Goal: Task Accomplishment & Management: Manage account settings

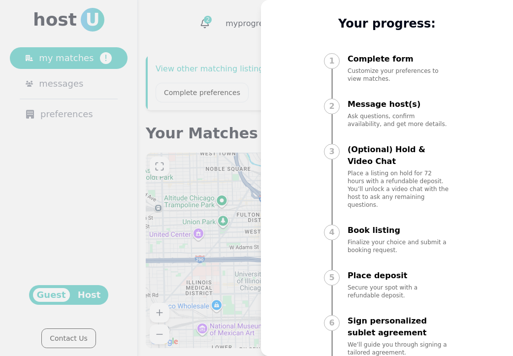
click at [98, 255] on div at bounding box center [256, 178] width 513 height 356
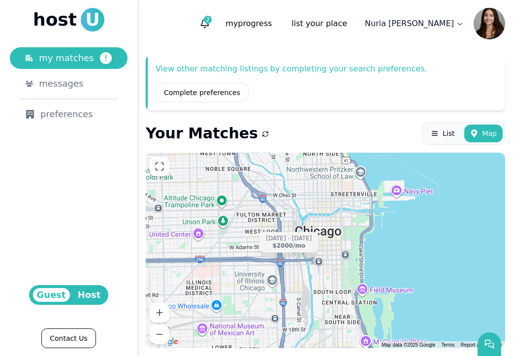
click at [90, 288] on span "Host" at bounding box center [89, 295] width 31 height 14
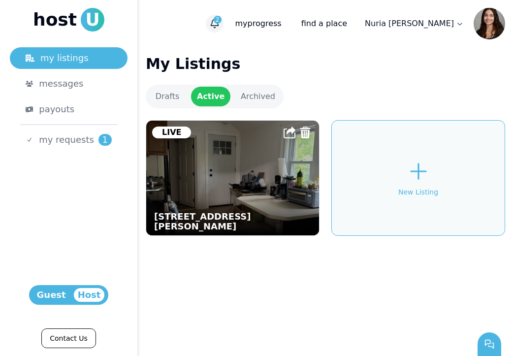
click at [220, 19] on icon "button" at bounding box center [215, 24] width 10 height 10
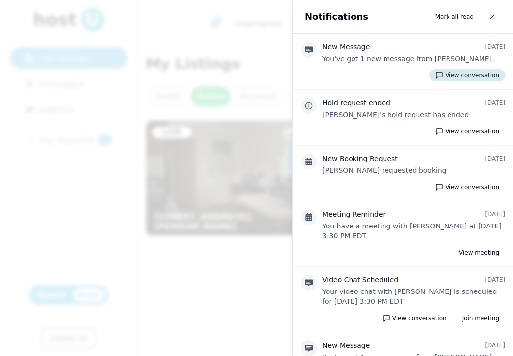
click at [459, 75] on button "View conversation" at bounding box center [467, 75] width 76 height 12
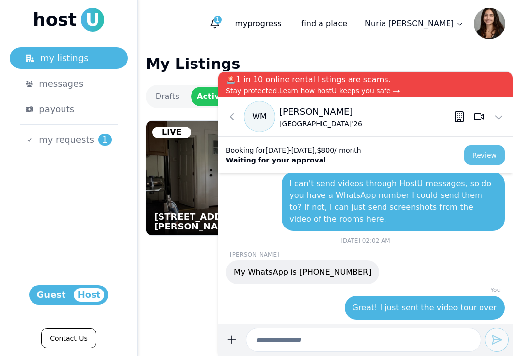
click at [473, 155] on button "Review" at bounding box center [484, 155] width 40 height 20
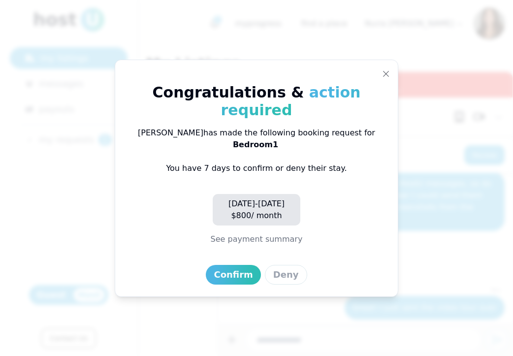
click at [264, 233] on button "See payment summary" at bounding box center [257, 239] width 92 height 12
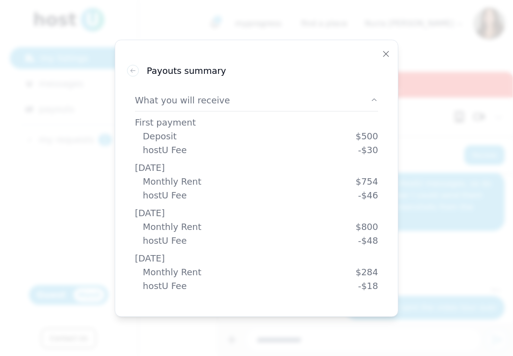
click at [389, 50] on div "Book listing Payouts summary What you will receive First payment Deposit $ 500 …" at bounding box center [257, 177] width 284 height 277
click at [389, 54] on icon "button" at bounding box center [386, 54] width 8 height 8
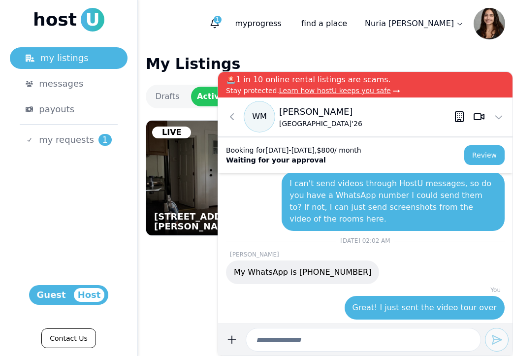
click at [183, 243] on div "[STREET_ADDRESS][PERSON_NAME] Live New Listing" at bounding box center [325, 187] width 359 height 135
click at [501, 114] on icon at bounding box center [499, 117] width 12 height 12
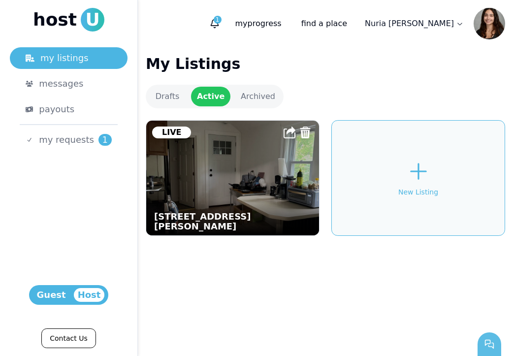
click at [481, 340] on button "button" at bounding box center [489, 344] width 24 height 24
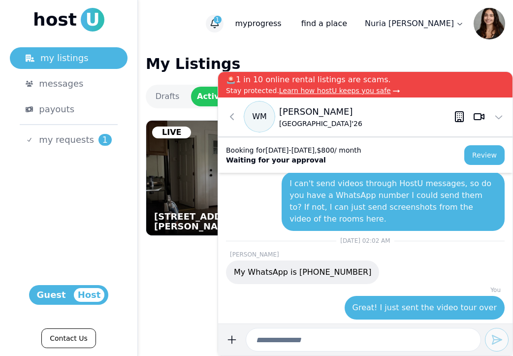
click at [220, 22] on icon "button" at bounding box center [215, 24] width 10 height 10
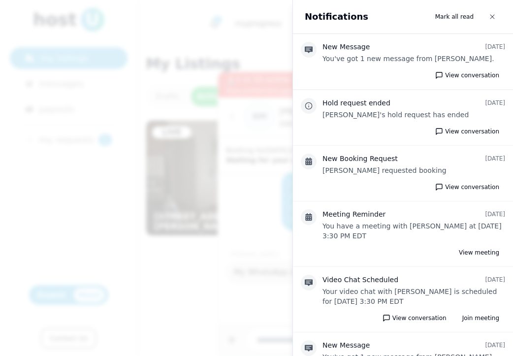
click at [248, 46] on div at bounding box center [256, 178] width 513 height 356
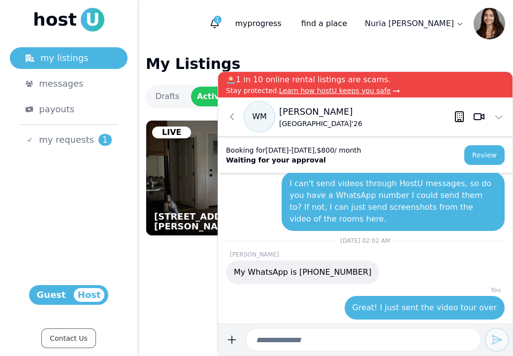
click at [75, 329] on link "Contact Us" at bounding box center [68, 338] width 54 height 20
